Goal: Task Accomplishment & Management: Complete application form

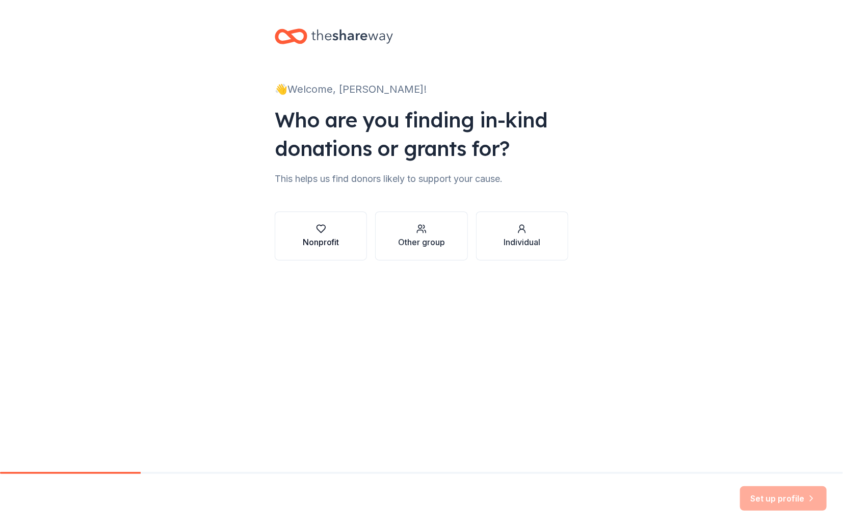
click at [326, 242] on div "Nonprofit" at bounding box center [321, 242] width 37 height 12
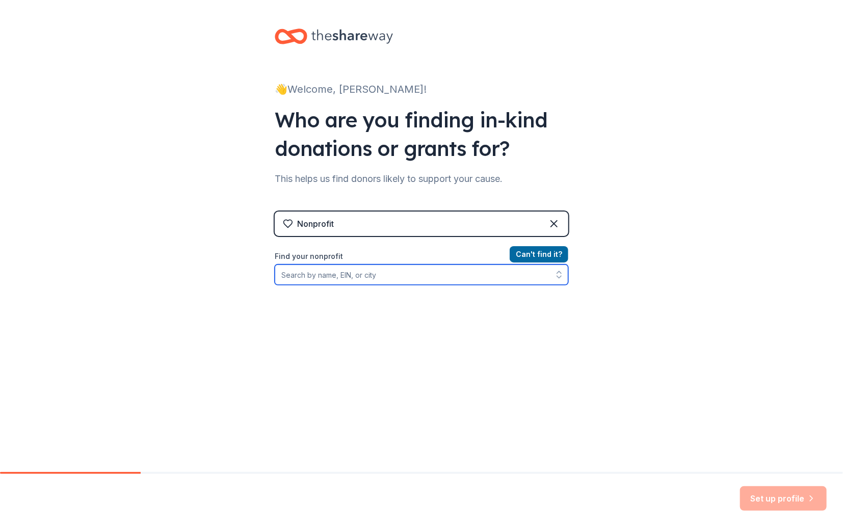
click at [331, 276] on input "Find your nonprofit" at bounding box center [422, 275] width 294 height 20
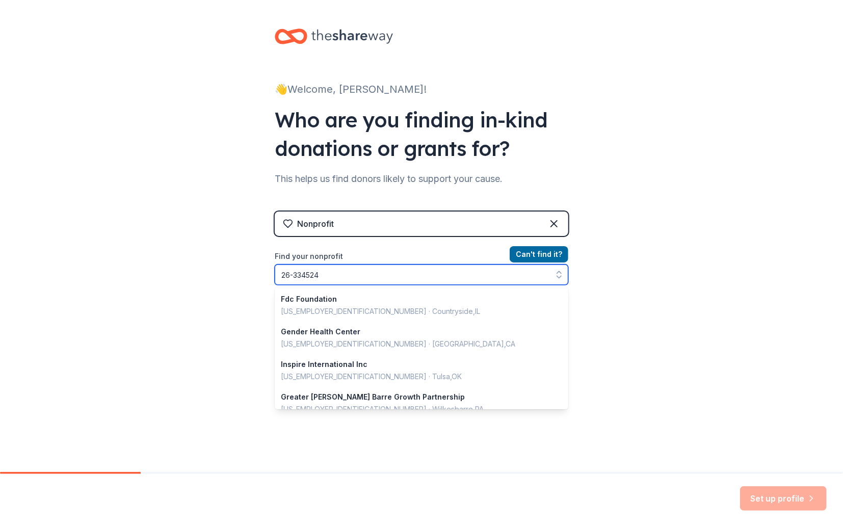
type input "26-3345242"
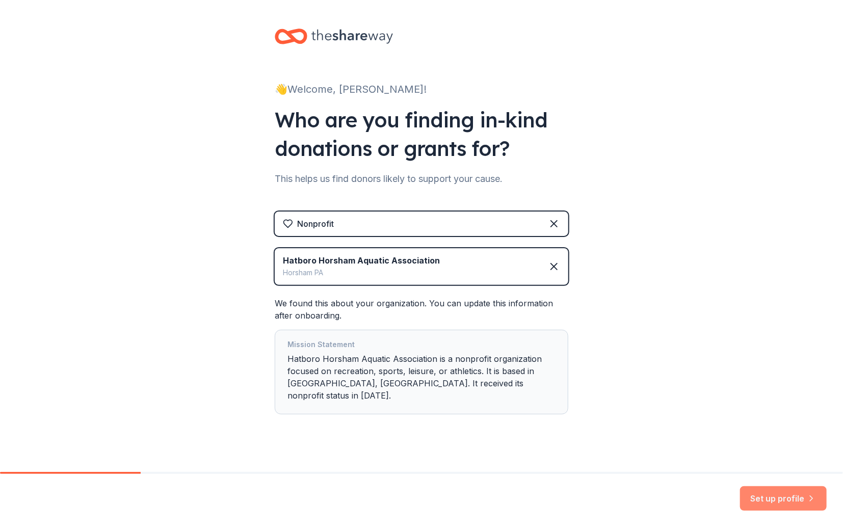
click at [771, 496] on button "Set up profile" at bounding box center [783, 499] width 87 height 24
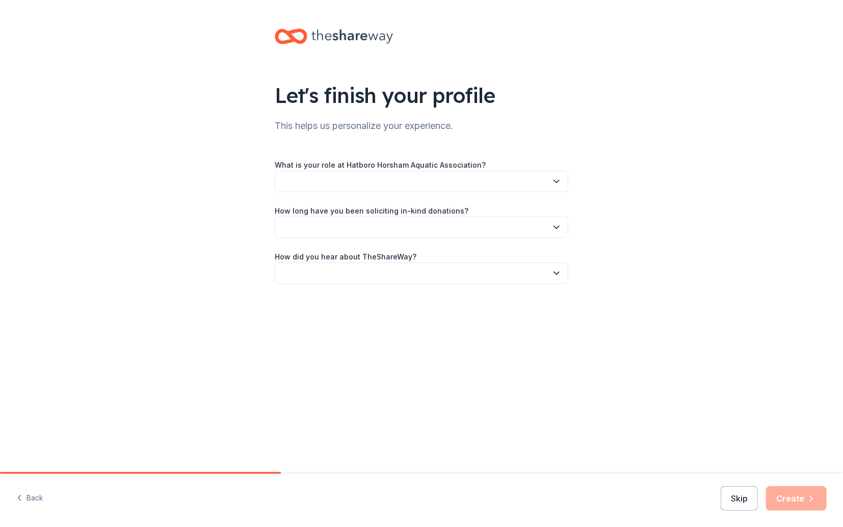
click at [345, 183] on button "button" at bounding box center [422, 181] width 294 height 21
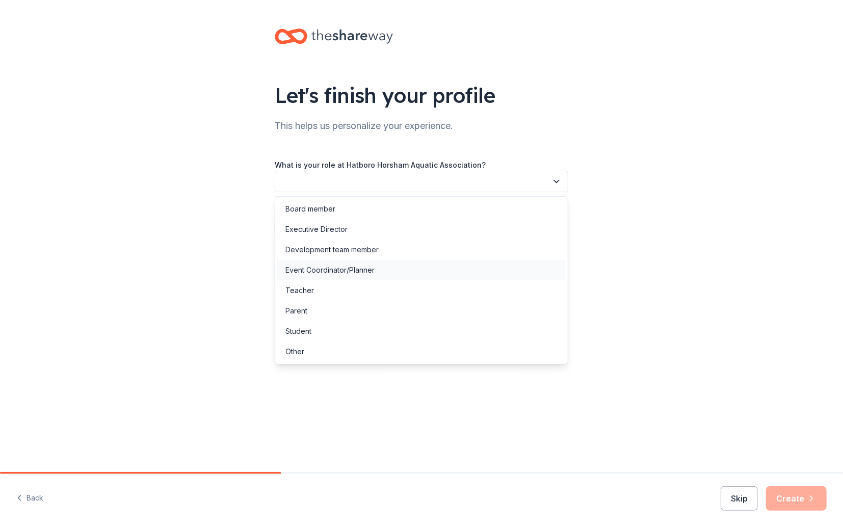
click at [311, 270] on div "Event Coordinator/Planner" at bounding box center [330, 270] width 89 height 12
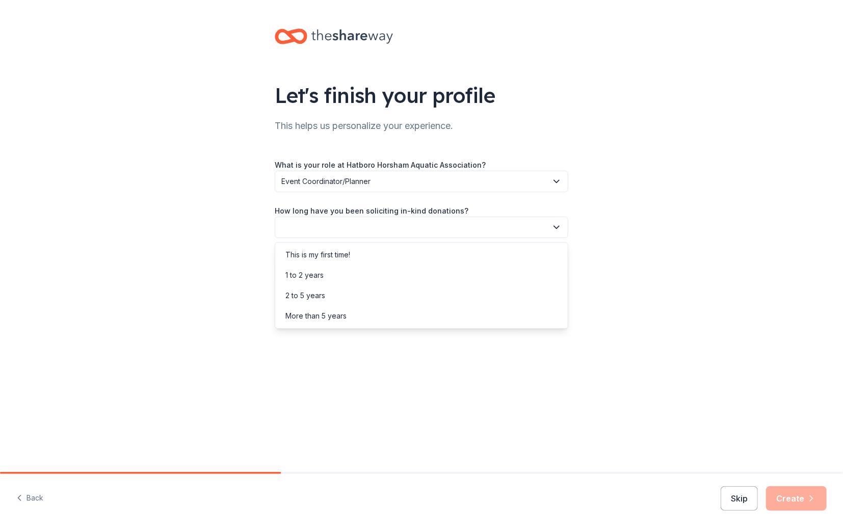
click at [308, 224] on button "button" at bounding box center [422, 227] width 294 height 21
click at [333, 280] on div "1 to 2 years" at bounding box center [421, 275] width 289 height 20
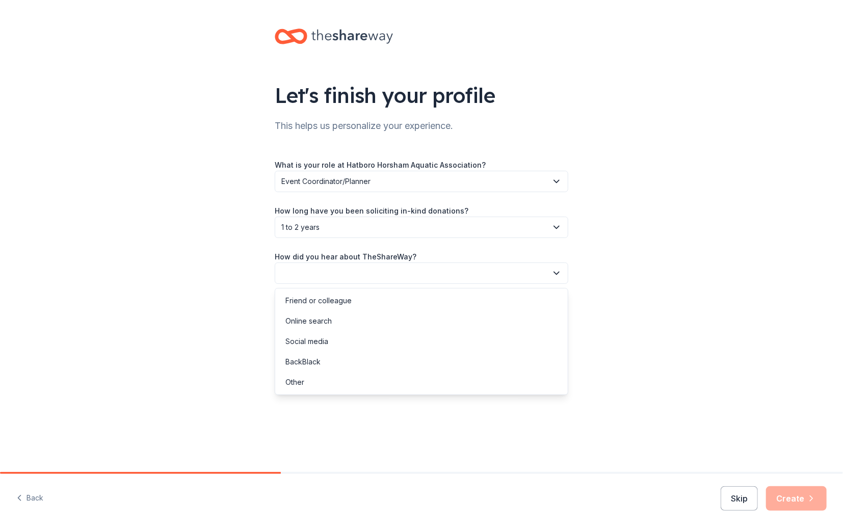
click at [333, 280] on button "button" at bounding box center [422, 273] width 294 height 21
click at [324, 322] on div "Online search" at bounding box center [309, 321] width 46 height 12
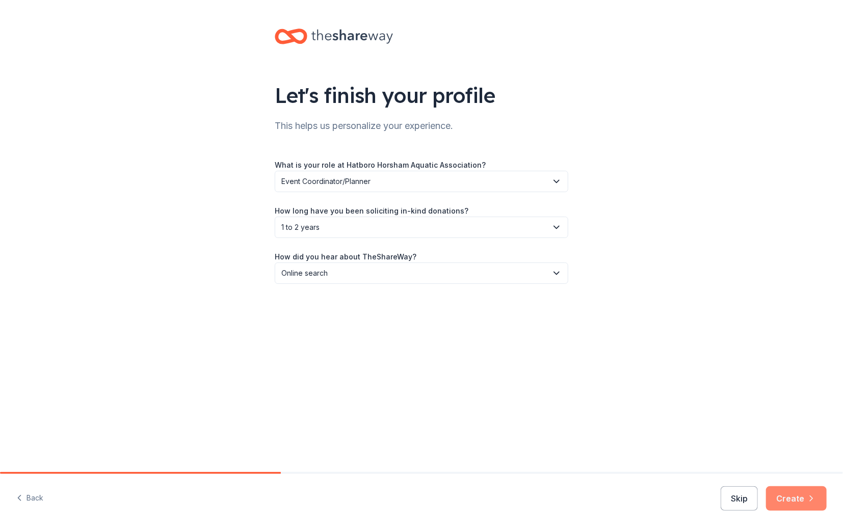
click at [783, 499] on button "Create" at bounding box center [796, 499] width 61 height 24
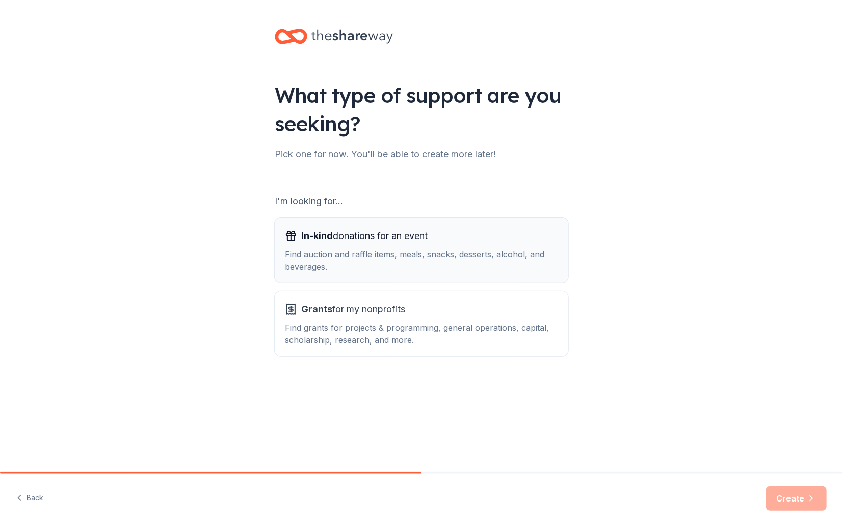
click at [369, 268] on div "Find auction and raffle items, meals, snacks, desserts, alcohol, and beverages." at bounding box center [421, 260] width 273 height 24
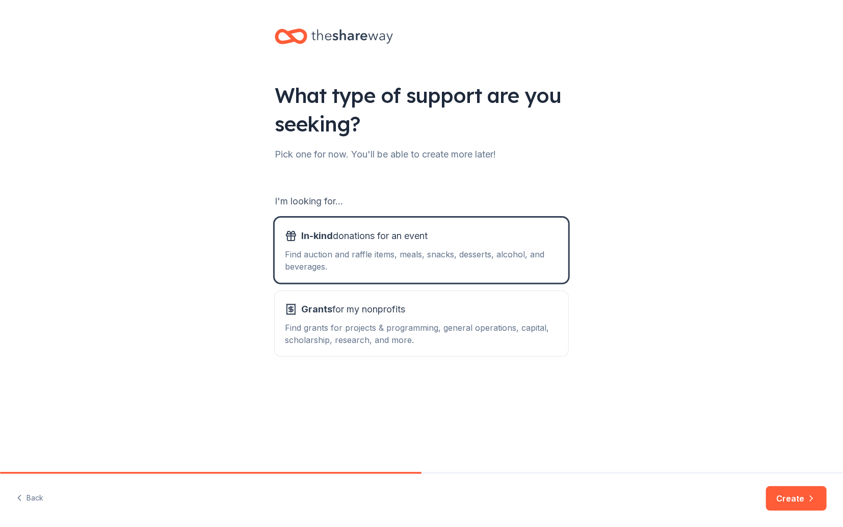
drag, startPoint x: 796, startPoint y: 498, endPoint x: 787, endPoint y: 491, distance: 11.6
click at [794, 498] on button "Create" at bounding box center [796, 499] width 61 height 24
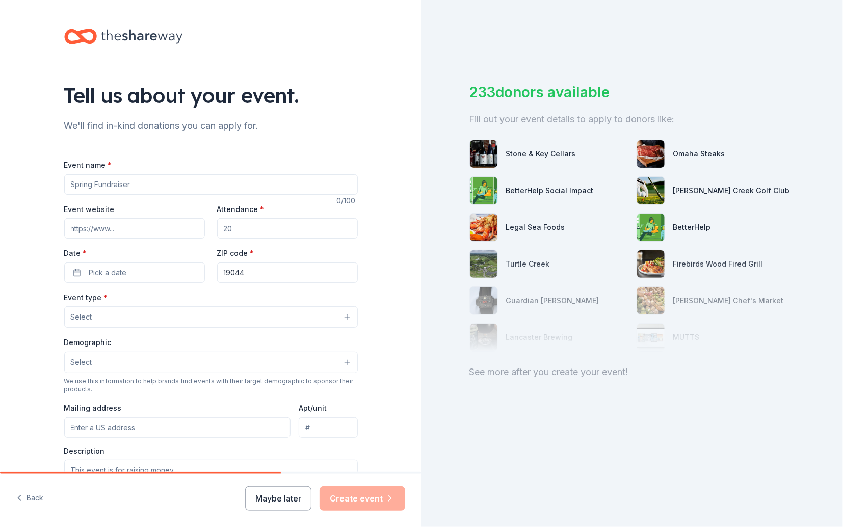
click at [108, 185] on input "Event name *" at bounding box center [211, 184] width 294 height 20
click at [180, 183] on input "Event name *" at bounding box center [211, 184] width 294 height 20
type input "10th Annual HHAA High 5 Pentathalon"
paste input "https://www.gomotionapp.com/team/mahha/page/home"
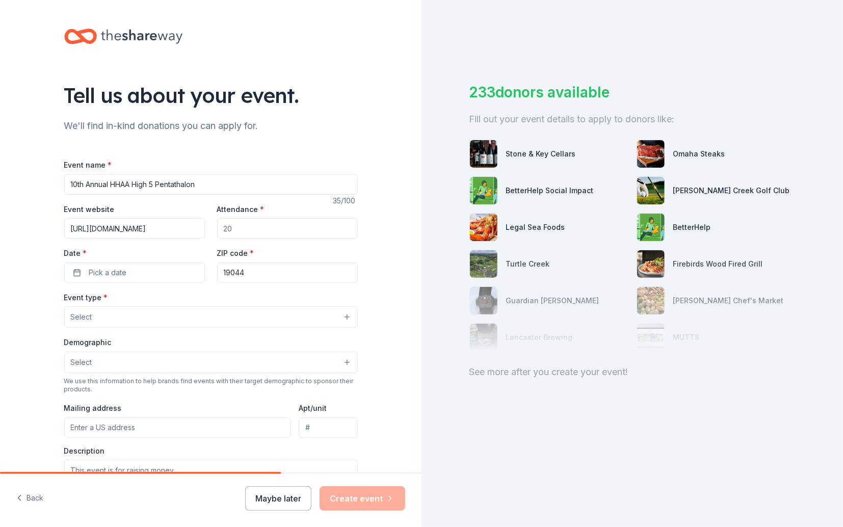
type input "https://www.gomotionapp.com/team/mahha/page/home"
type input "200"
click at [162, 272] on button "Pick a date" at bounding box center [134, 273] width 141 height 20
click at [181, 299] on button "Go to next month" at bounding box center [186, 300] width 14 height 14
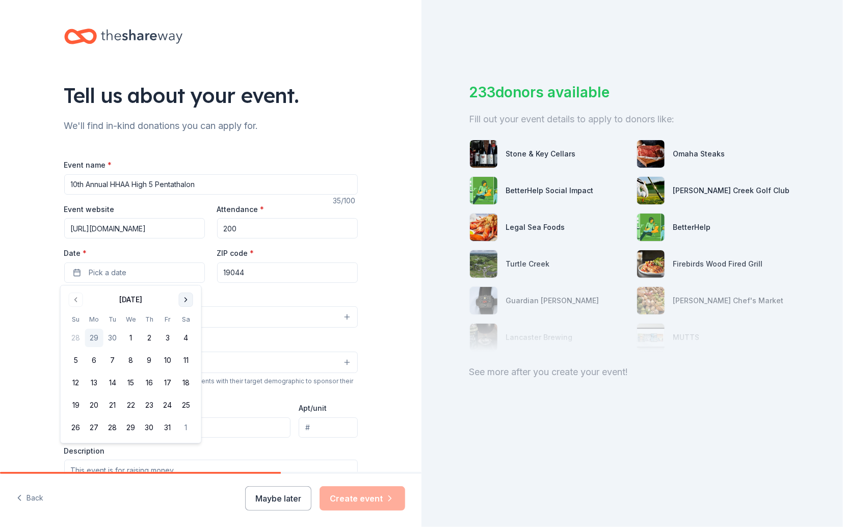
click at [186, 297] on button "Go to next month" at bounding box center [186, 300] width 14 height 14
click at [75, 360] on button "2" at bounding box center [76, 360] width 18 height 18
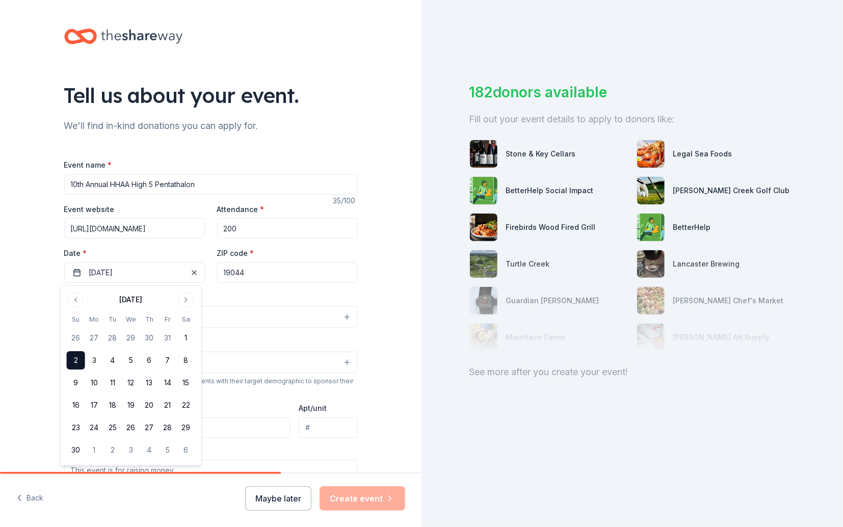
click at [259, 316] on button "Select" at bounding box center [211, 316] width 294 height 21
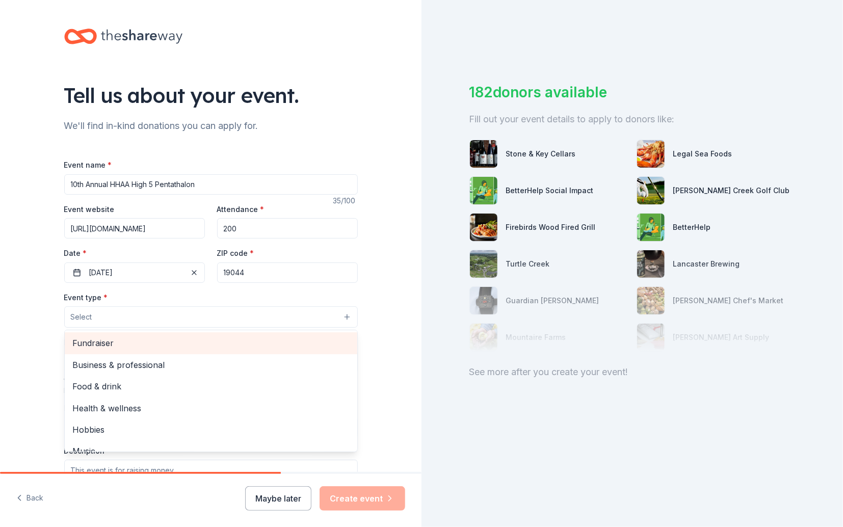
click at [122, 349] on span "Fundraiser" at bounding box center [211, 343] width 276 height 13
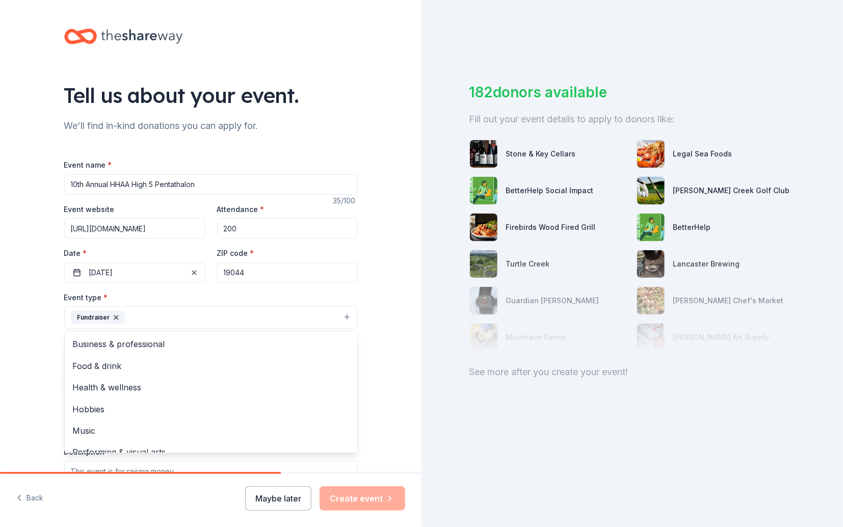
click at [25, 327] on div "Tell us about your event. We'll find in-kind donations you can apply for. Event…" at bounding box center [211, 340] width 422 height 680
click at [80, 360] on span "Select" at bounding box center [81, 363] width 21 height 12
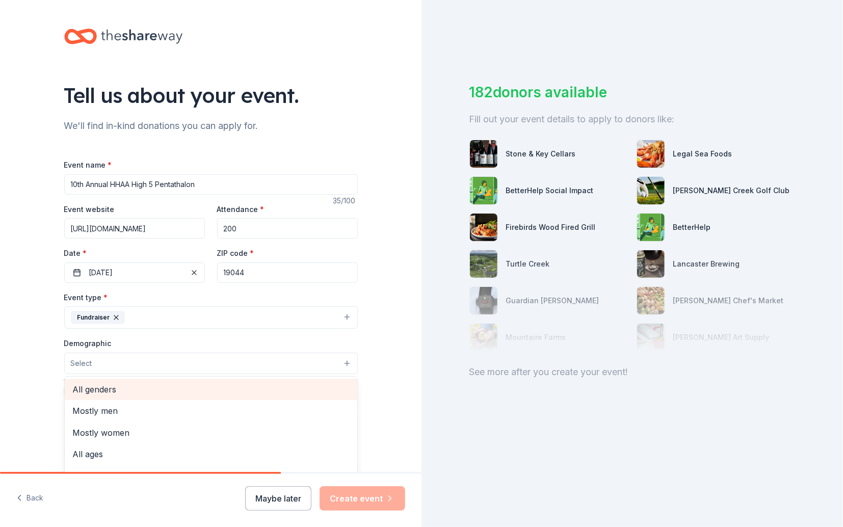
click at [111, 395] on span "All genders" at bounding box center [211, 389] width 276 height 13
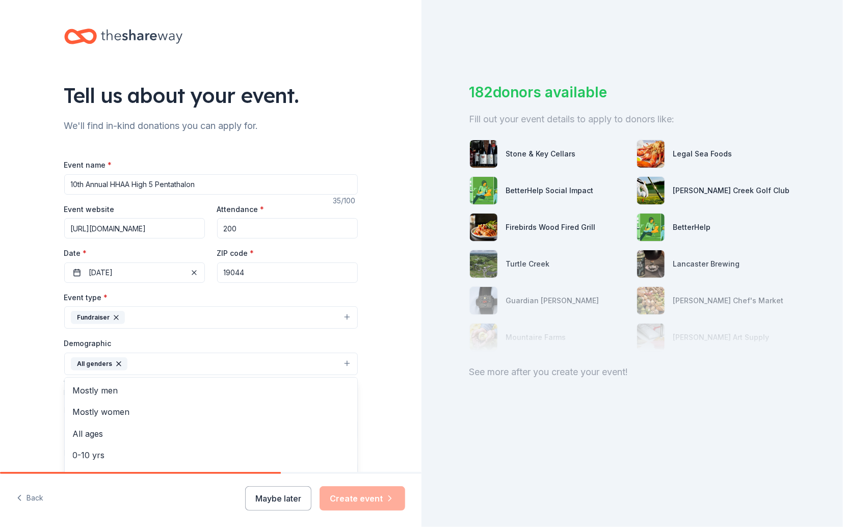
click at [145, 362] on button "All genders" at bounding box center [211, 364] width 294 height 22
click at [343, 367] on button "All genders" at bounding box center [211, 364] width 294 height 22
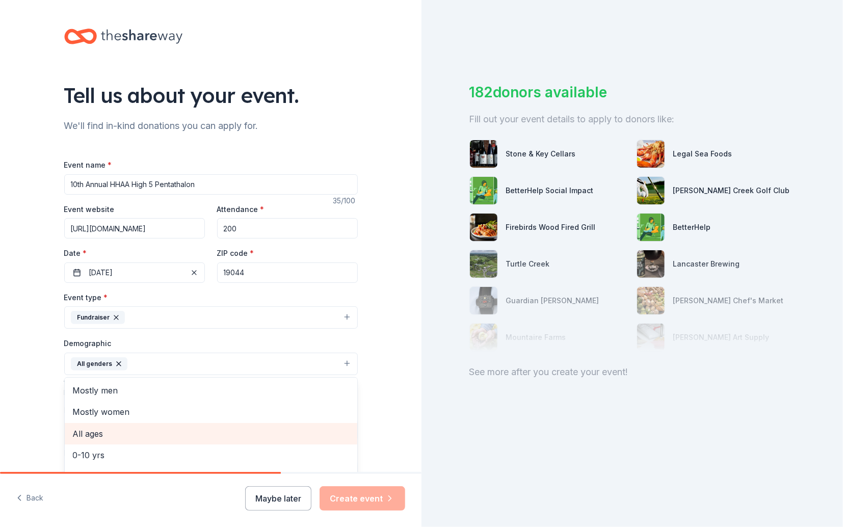
click at [88, 436] on span "All ages" at bounding box center [211, 433] width 276 height 13
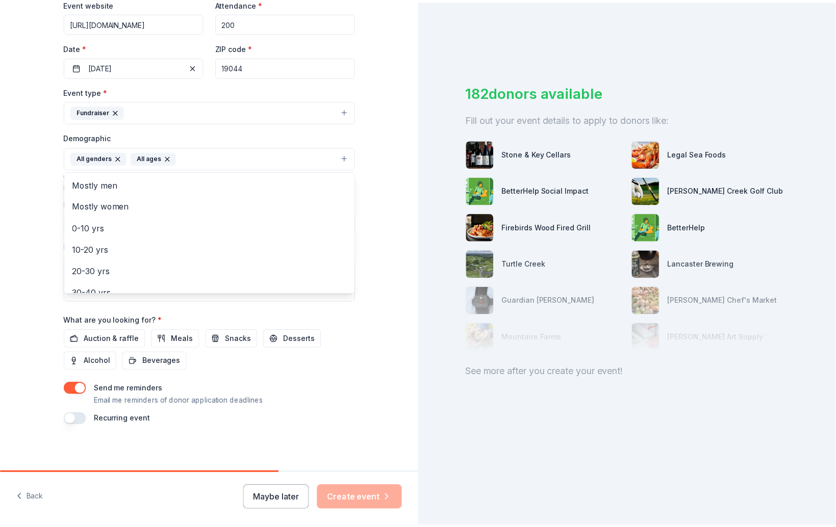
scroll to position [208, 0]
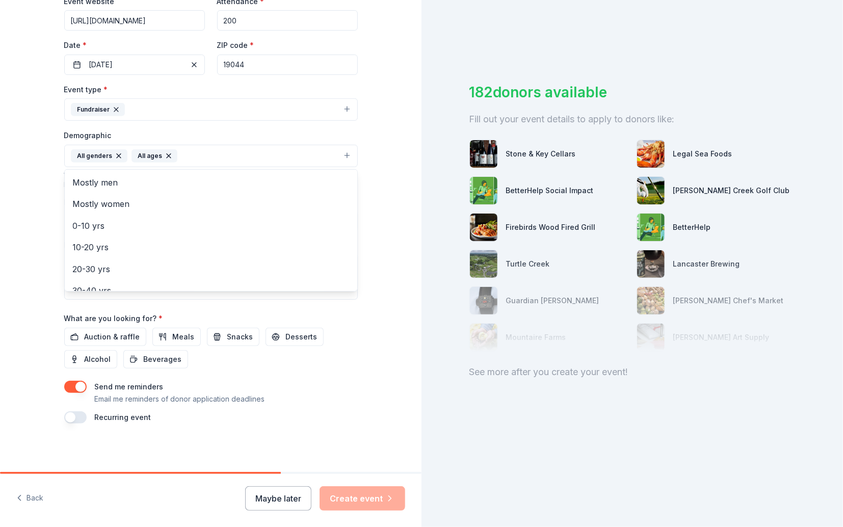
click at [120, 334] on div "Event name * 10th Annual HHAA High 5 Pentathalon 35 /100 Event website https://…" at bounding box center [211, 187] width 294 height 473
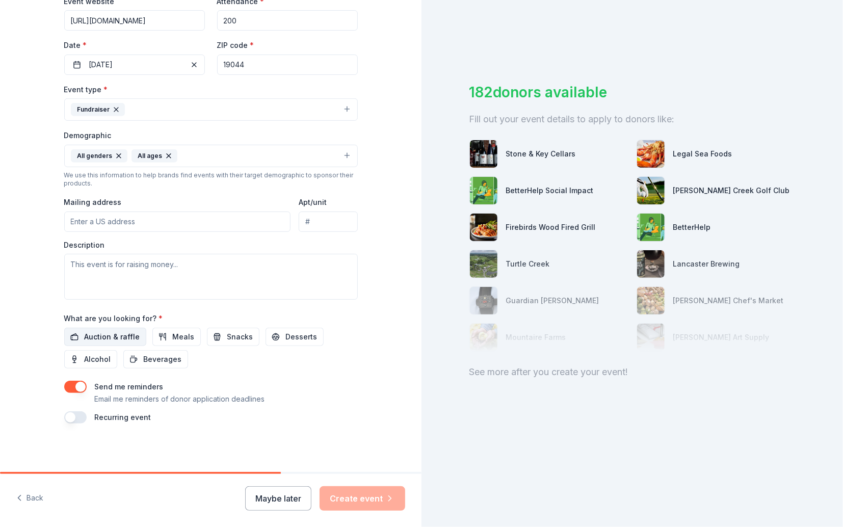
click at [104, 337] on span "Auction & raffle" at bounding box center [113, 337] width 56 height 12
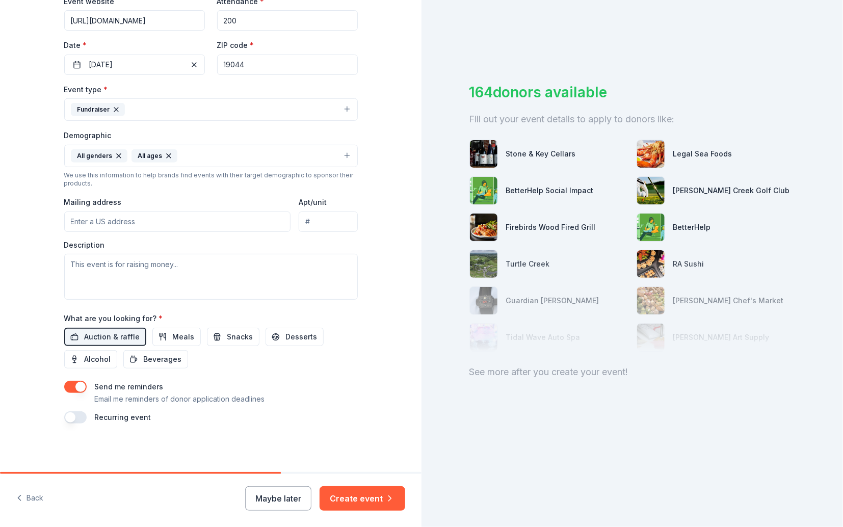
click at [69, 419] on button "button" at bounding box center [75, 418] width 22 height 12
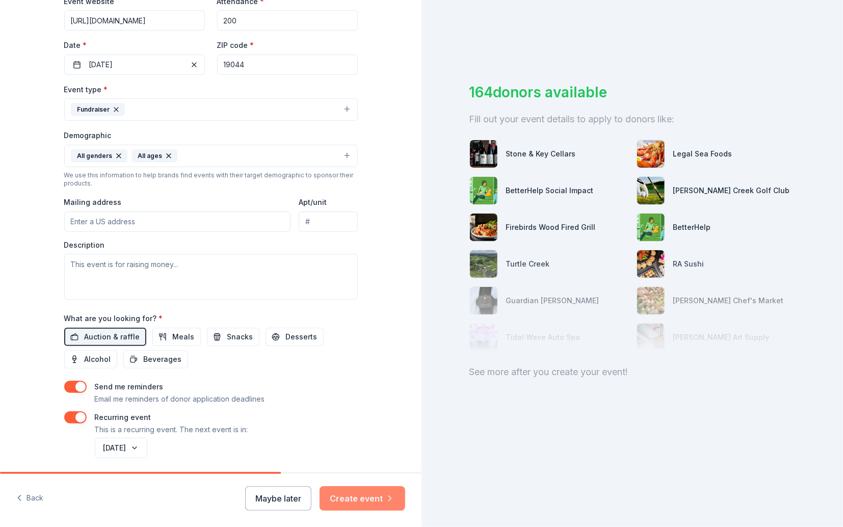
click at [369, 499] on button "Create event" at bounding box center [363, 499] width 86 height 24
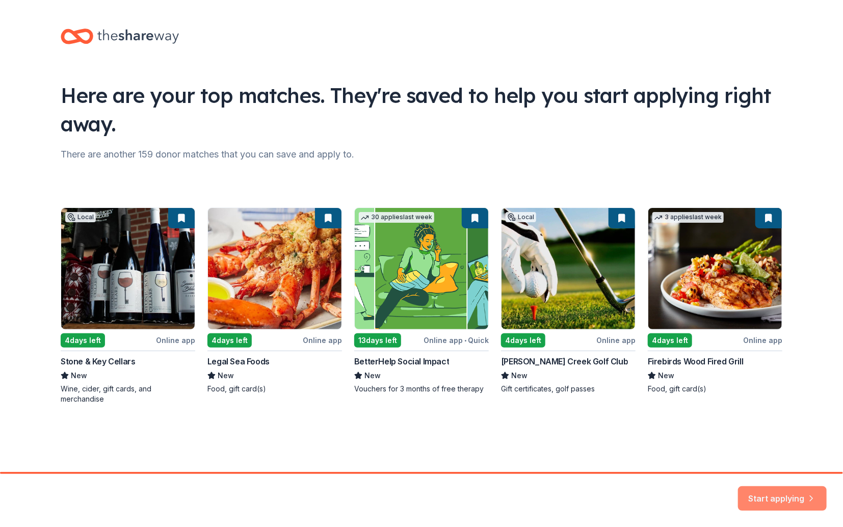
click at [785, 491] on button "Start applying" at bounding box center [782, 493] width 89 height 24
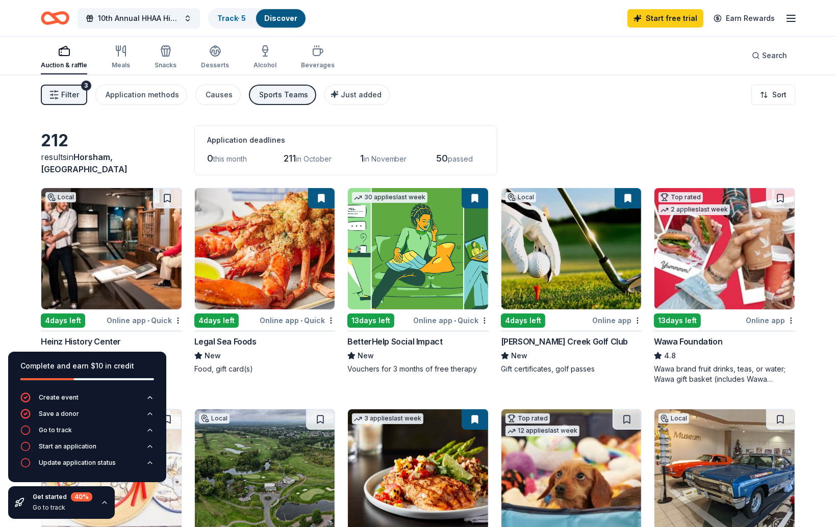
click at [686, 319] on div "13 days left" at bounding box center [677, 321] width 47 height 14
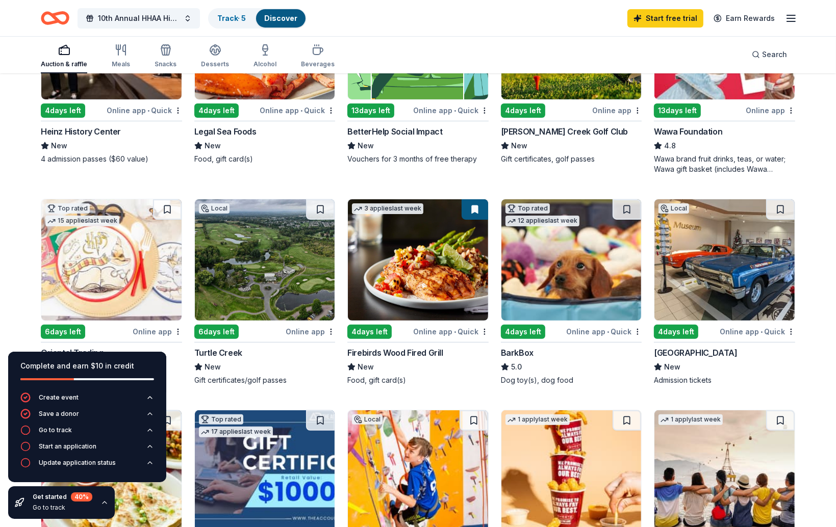
scroll to position [306, 0]
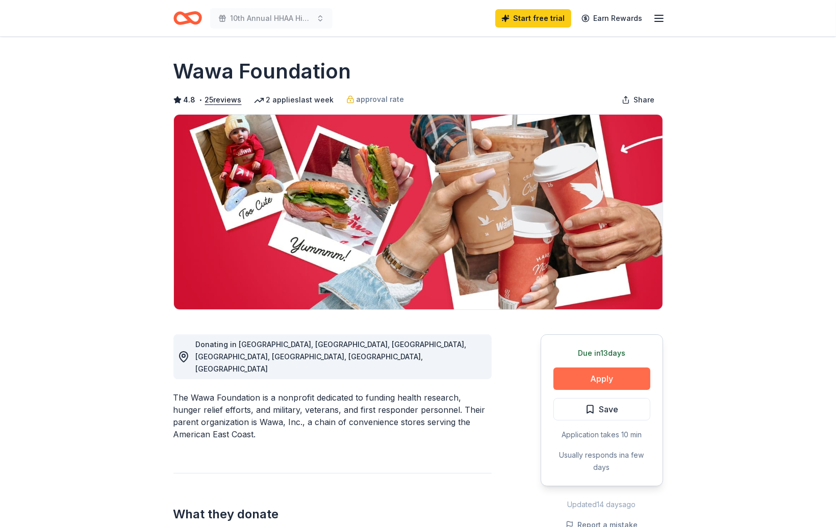
scroll to position [102, 0]
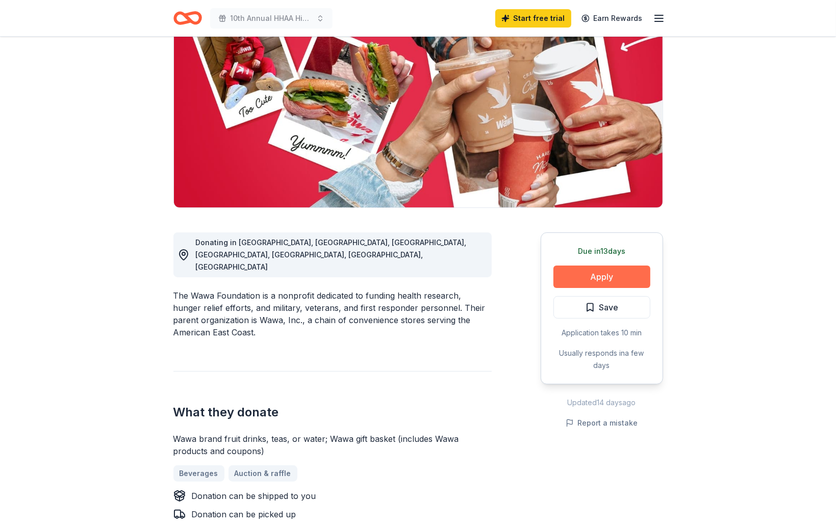
click at [597, 276] on button "Apply" at bounding box center [601, 277] width 97 height 22
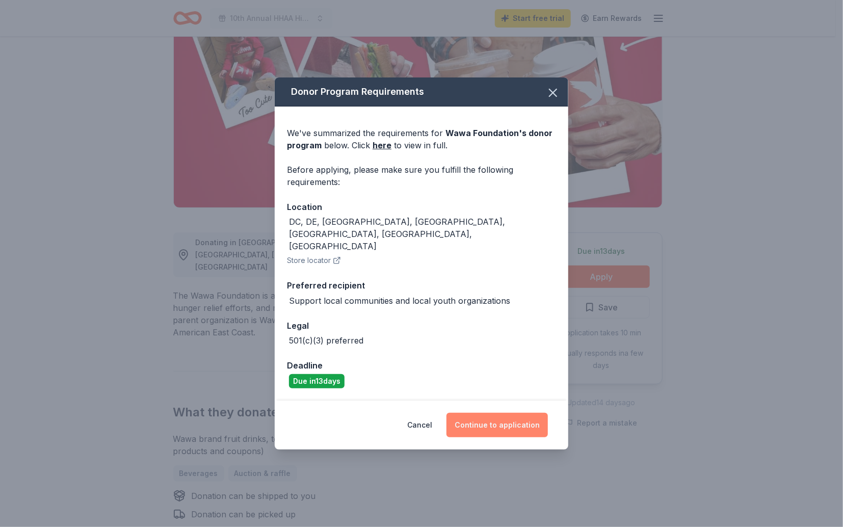
click at [479, 420] on button "Continue to application" at bounding box center [497, 425] width 101 height 24
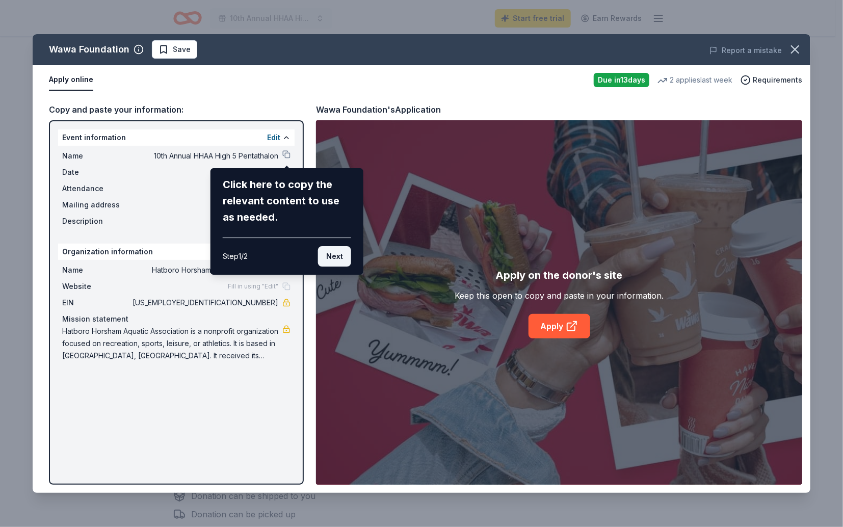
click at [334, 255] on button "Next" at bounding box center [334, 256] width 33 height 20
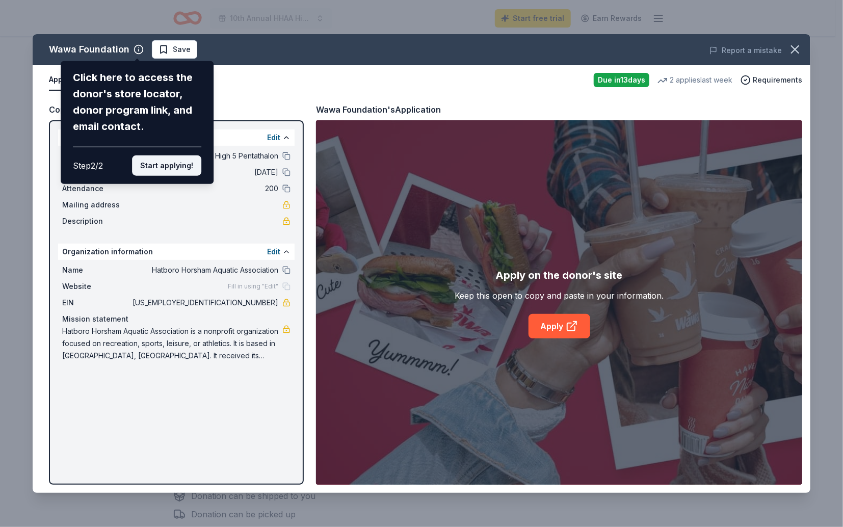
click at [171, 170] on button "Start applying!" at bounding box center [166, 166] width 69 height 20
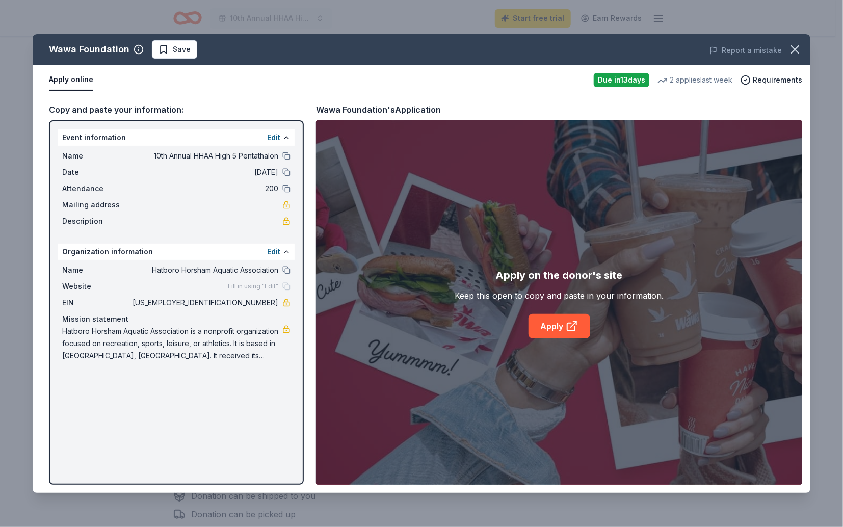
click at [161, 48] on div "Wawa Foundation Save Report a mistake Apply online Due in 13 days 2 applies las…" at bounding box center [422, 263] width 778 height 459
click at [285, 206] on link at bounding box center [287, 205] width 8 height 8
click at [557, 331] on link "Apply" at bounding box center [560, 326] width 62 height 24
click at [799, 49] on icon "button" at bounding box center [795, 49] width 14 height 14
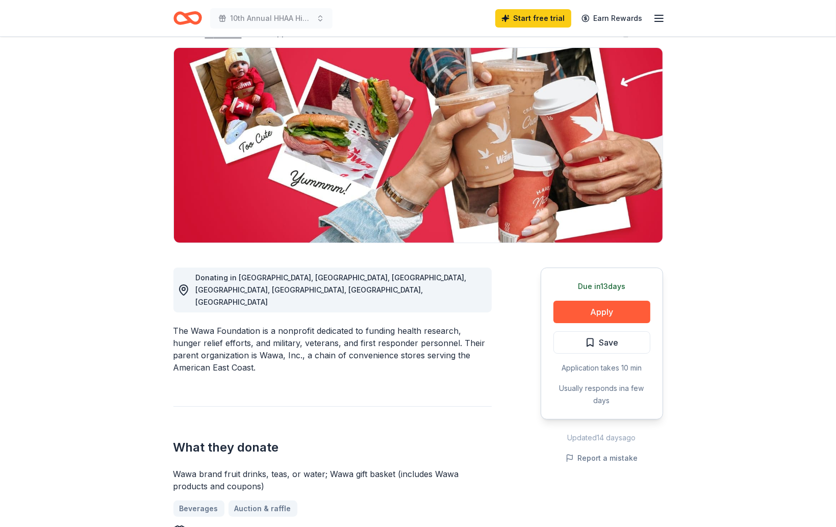
scroll to position [0, 0]
